Goal: Information Seeking & Learning: Learn about a topic

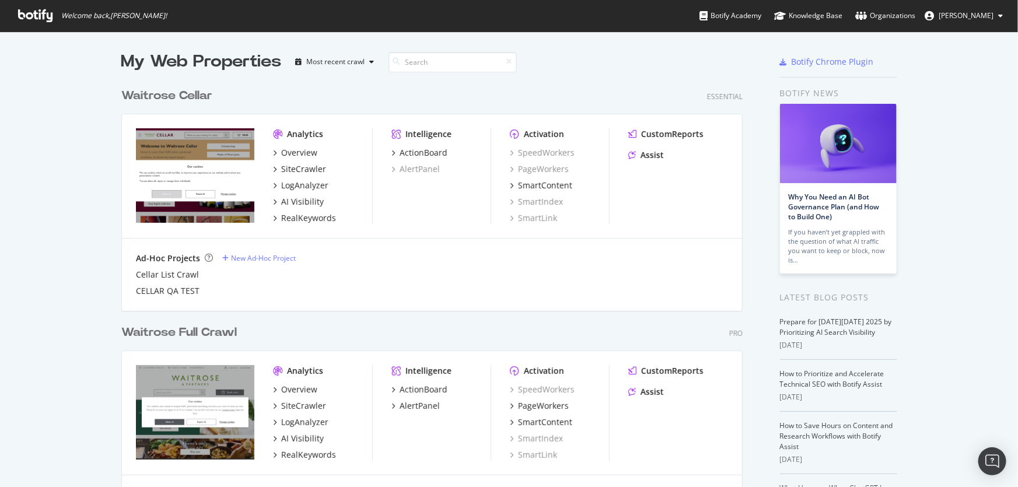
scroll to position [53, 0]
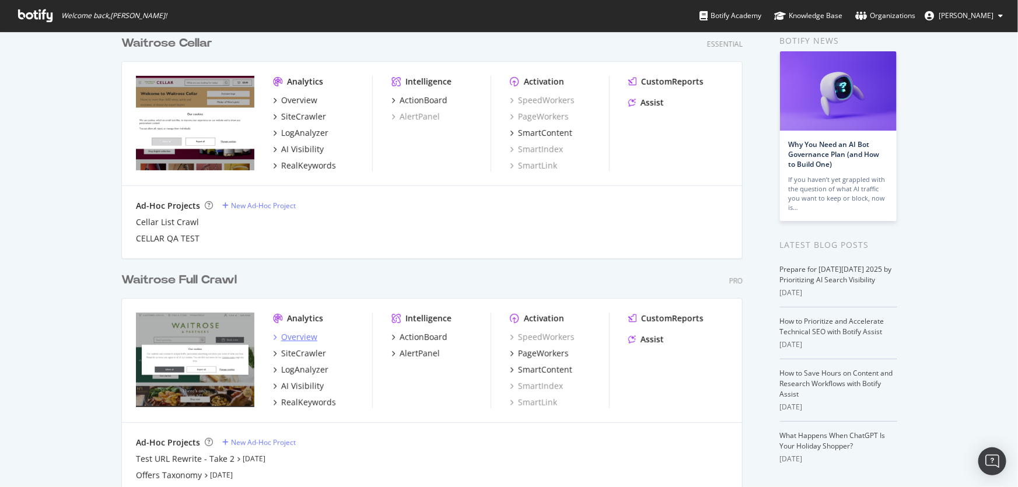
click at [290, 337] on div "Overview" at bounding box center [299, 337] width 36 height 12
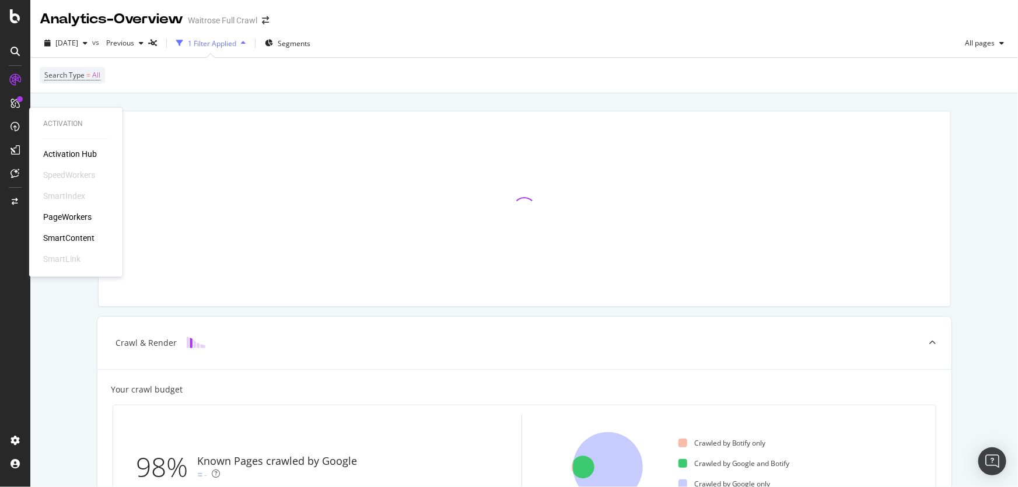
click at [64, 212] on div "PageWorkers" at bounding box center [67, 218] width 48 height 12
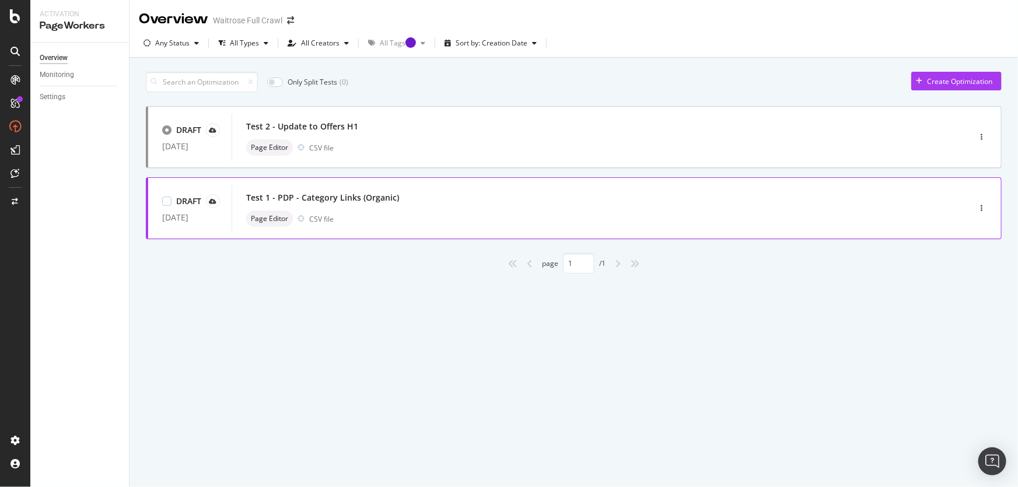
click at [368, 202] on div "Test 1 - PDP - Category Links (Organic)" at bounding box center [322, 198] width 153 height 12
